Goal: Task Accomplishment & Management: Use online tool/utility

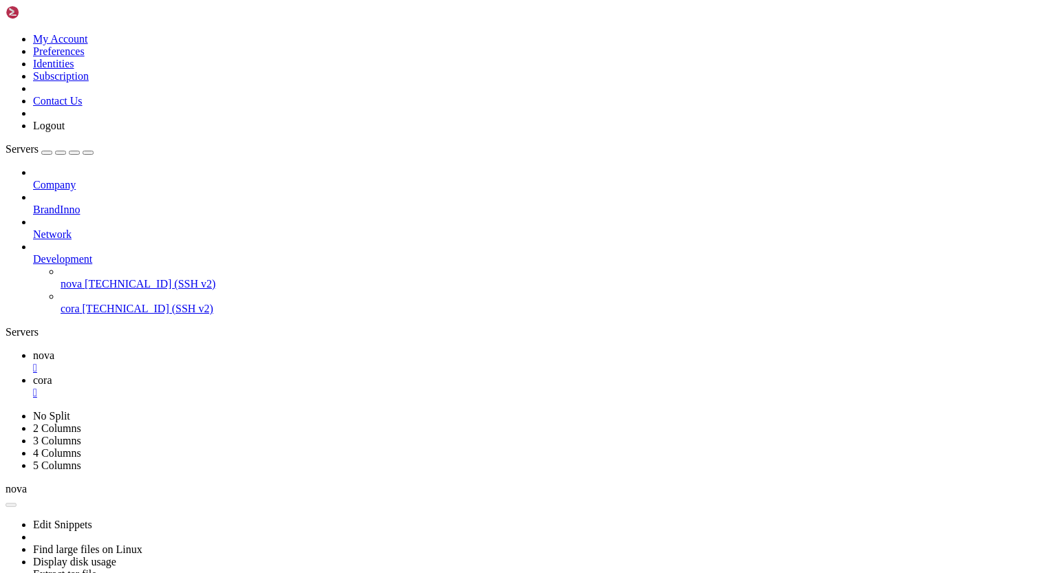
scroll to position [2983, 0]
click at [215, 350] on link "nova " at bounding box center [542, 362] width 1019 height 25
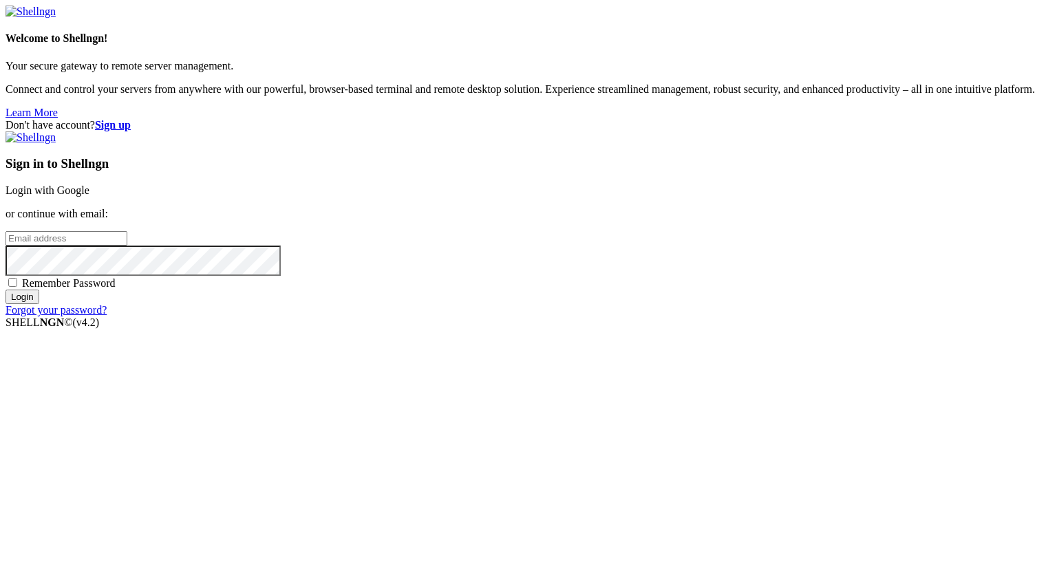
click at [127, 246] on input "email" at bounding box center [67, 238] width 122 height 14
click at [513, 317] on div "Don't have account? Sign up Sign in to Shellngn Login with Google or continue w…" at bounding box center [529, 218] width 1046 height 198
click at [39, 304] on input "Login" at bounding box center [23, 297] width 34 height 14
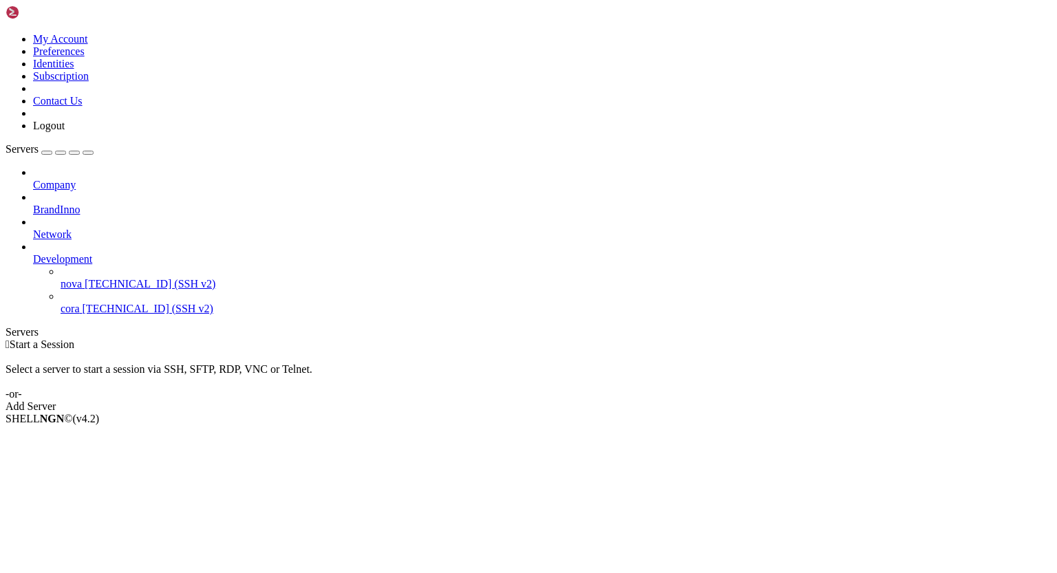
click at [82, 278] on span "nova" at bounding box center [71, 284] width 21 height 12
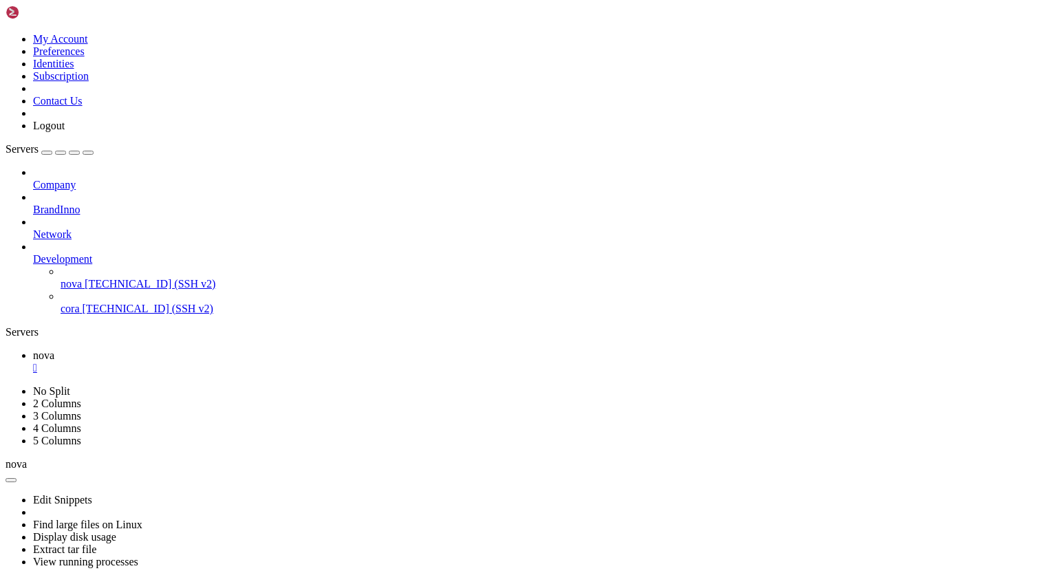
scroll to position [6587, 0]
